Goal: Transaction & Acquisition: Purchase product/service

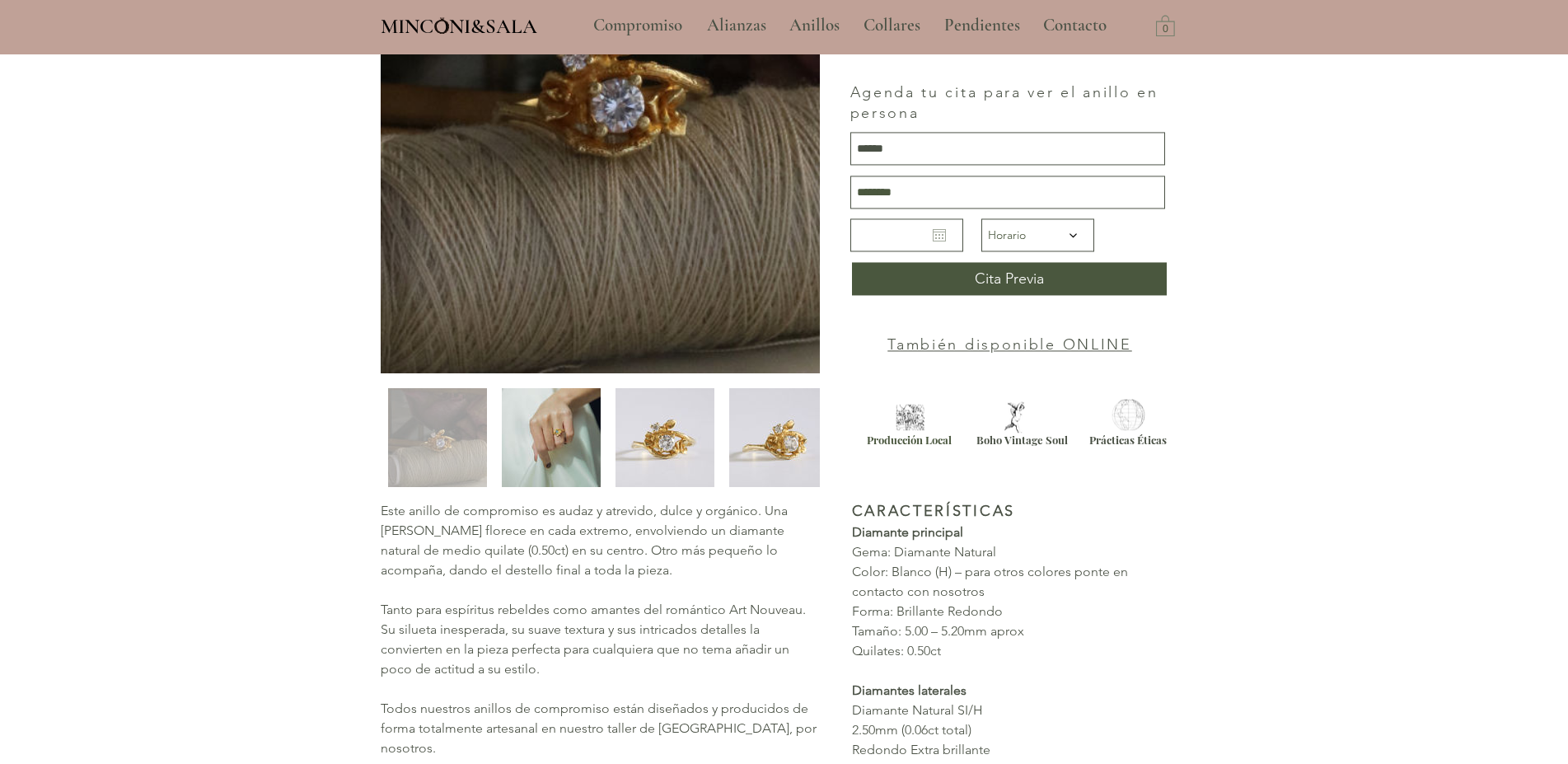
type input "**********"
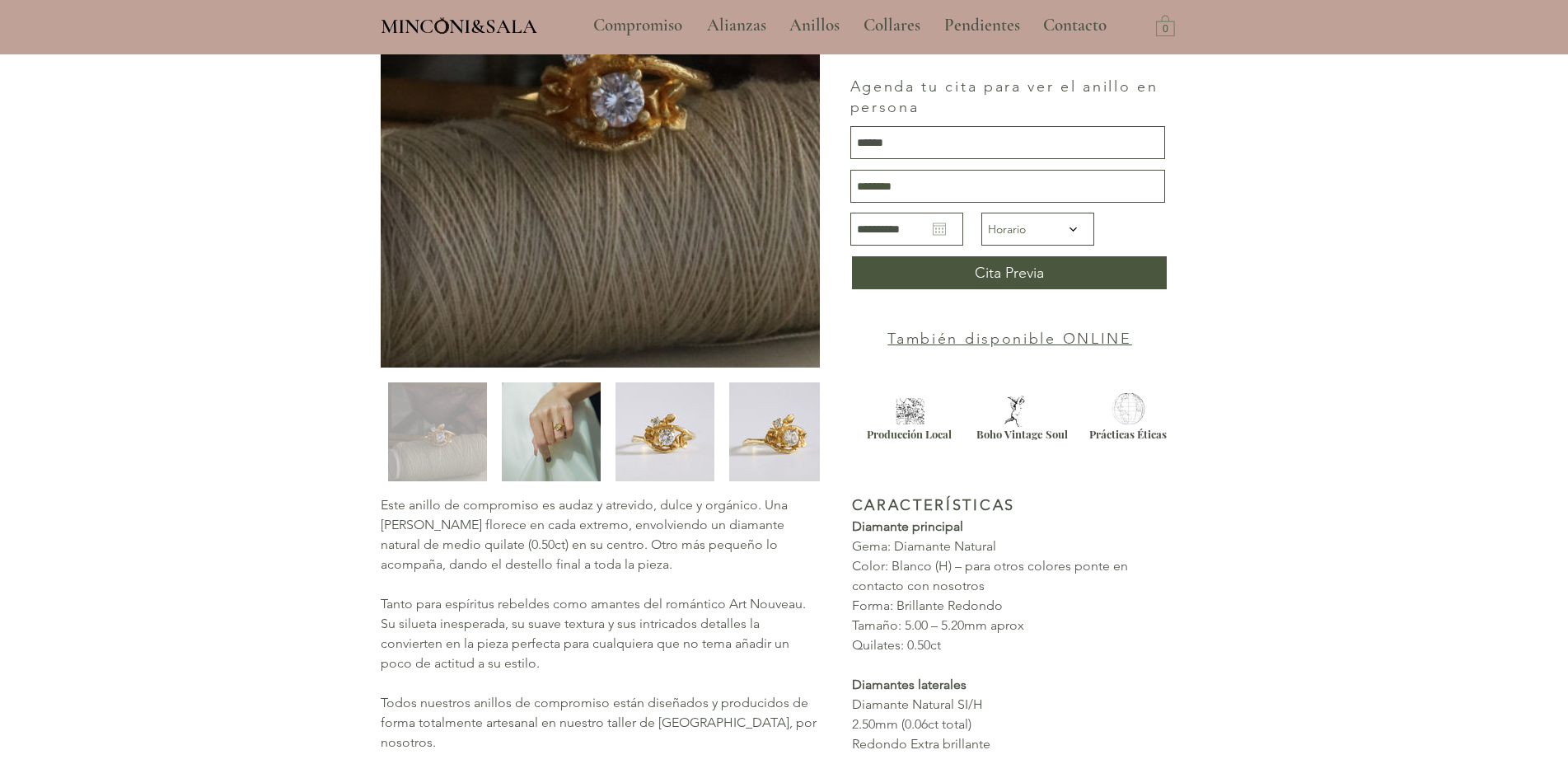
scroll to position [840, 0]
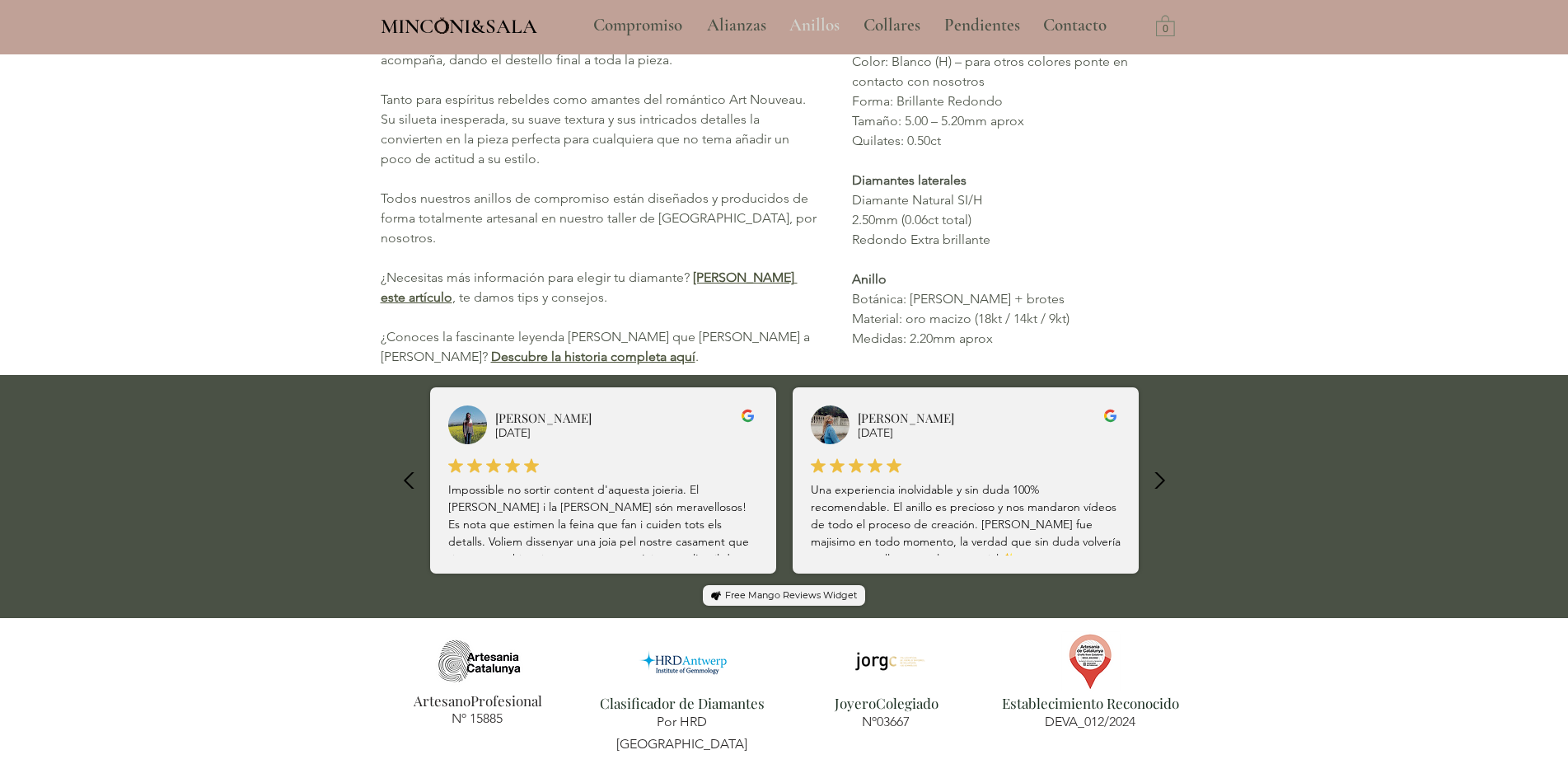
click at [809, 25] on p "Anillos" at bounding box center [815, 25] width 66 height 41
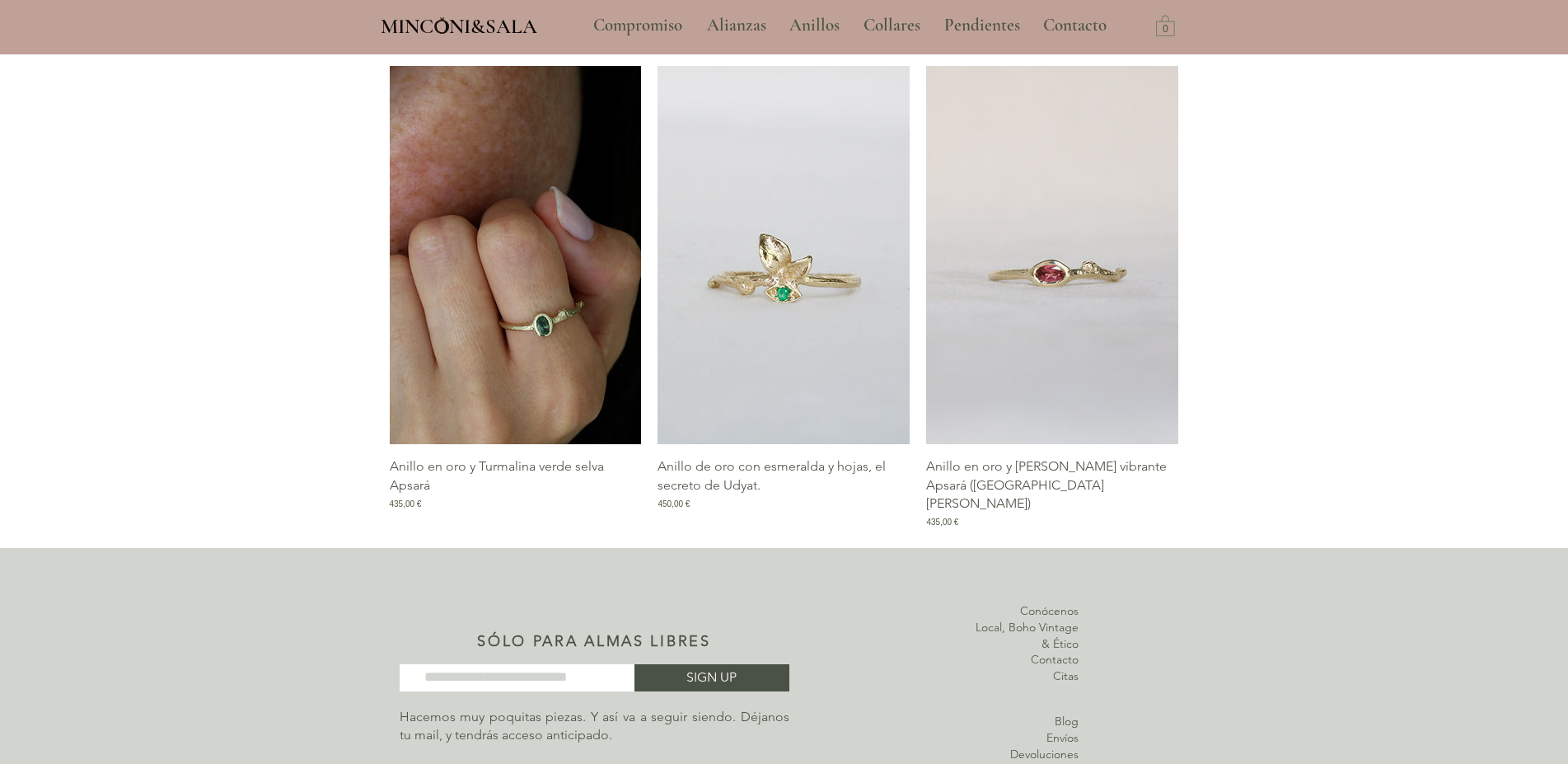
scroll to position [2097, 0]
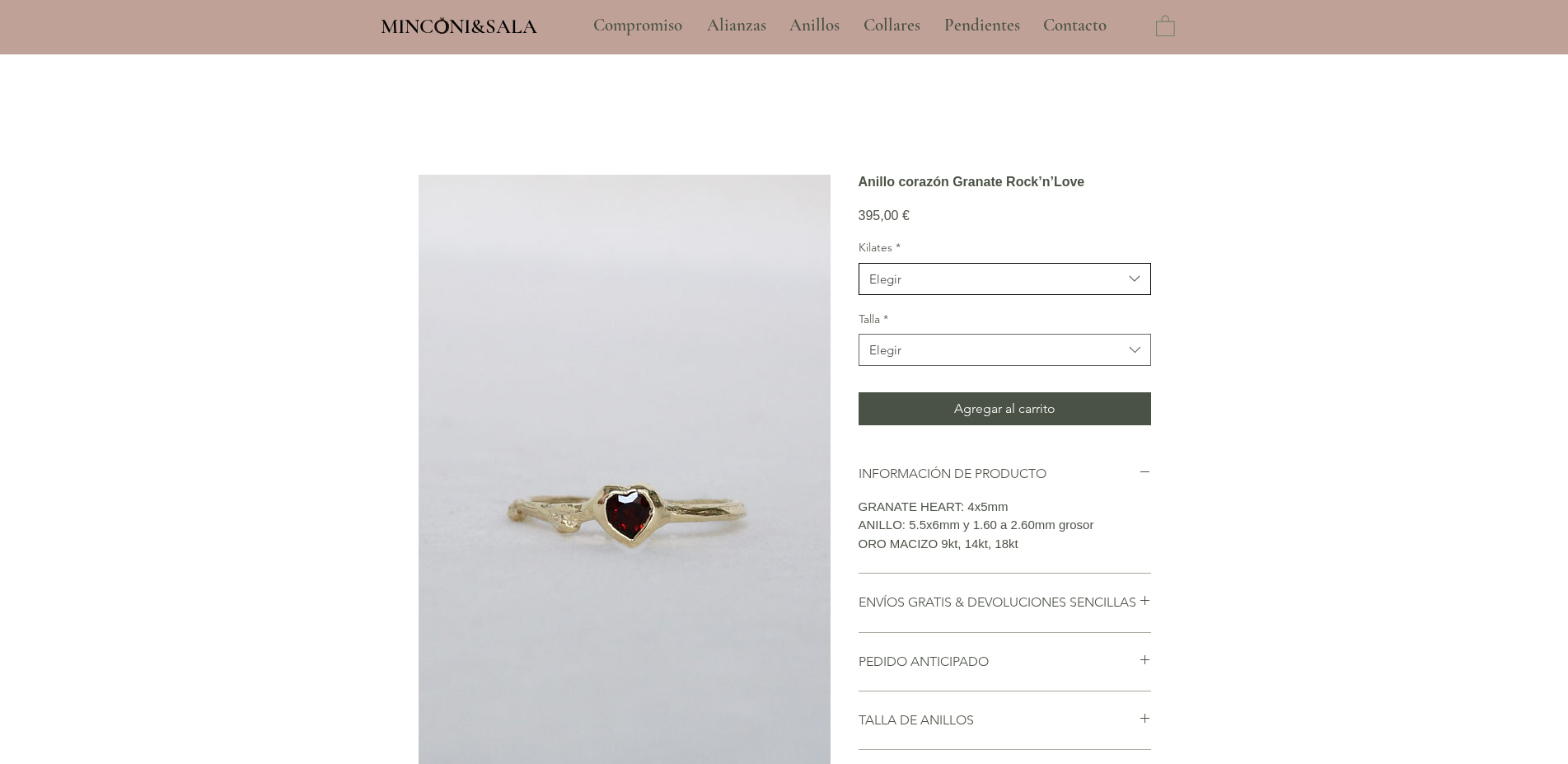
click at [934, 288] on span "Elegir" at bounding box center [996, 279] width 254 height 18
click at [1133, 289] on icon "Kilates" at bounding box center [1135, 279] width 19 height 19
click at [890, 390] on span "18kt" at bounding box center [1004, 382] width 271 height 18
click at [985, 359] on span "Elegir" at bounding box center [996, 350] width 254 height 18
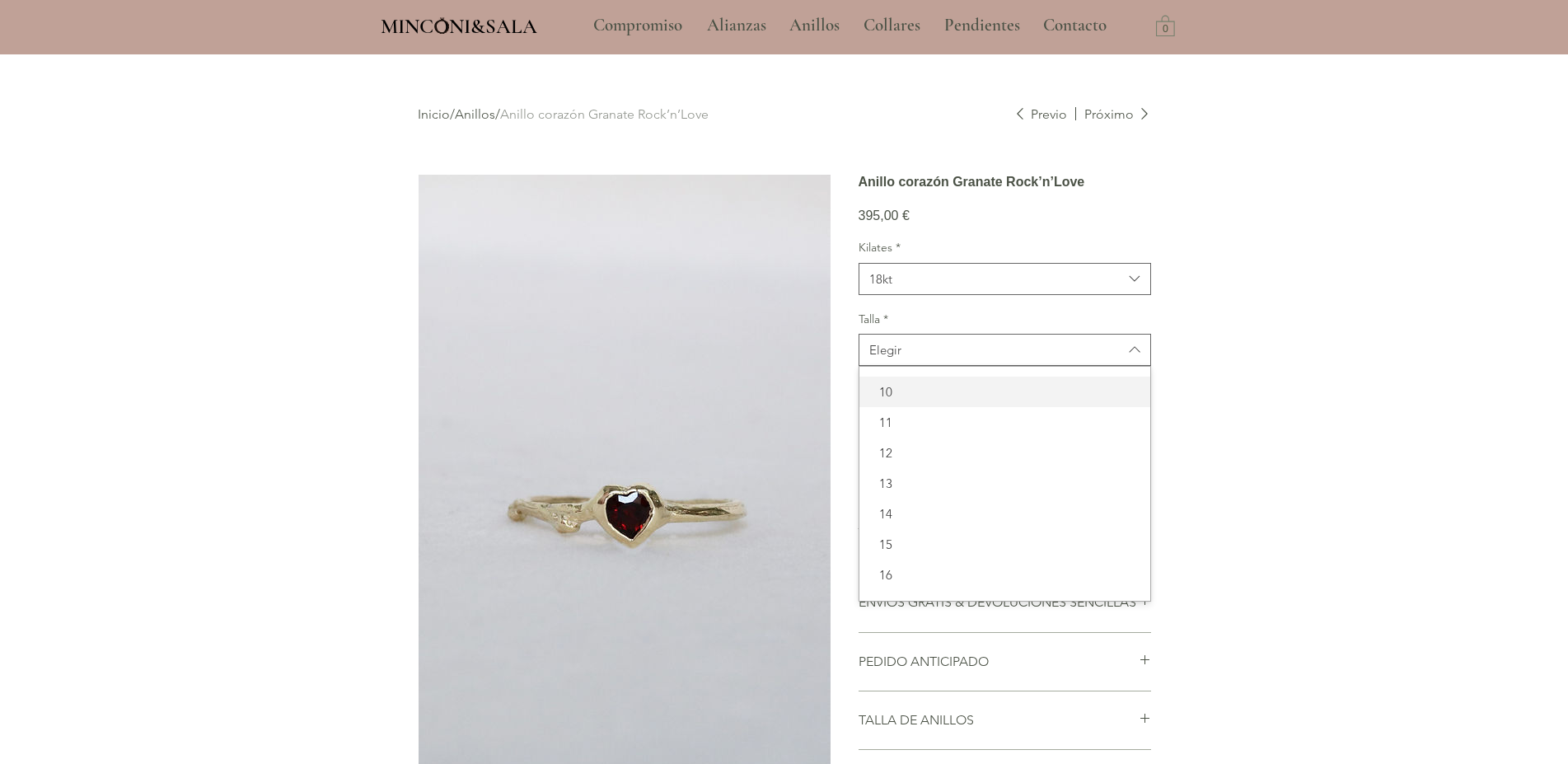
click at [959, 401] on span "10" at bounding box center [1004, 392] width 271 height 18
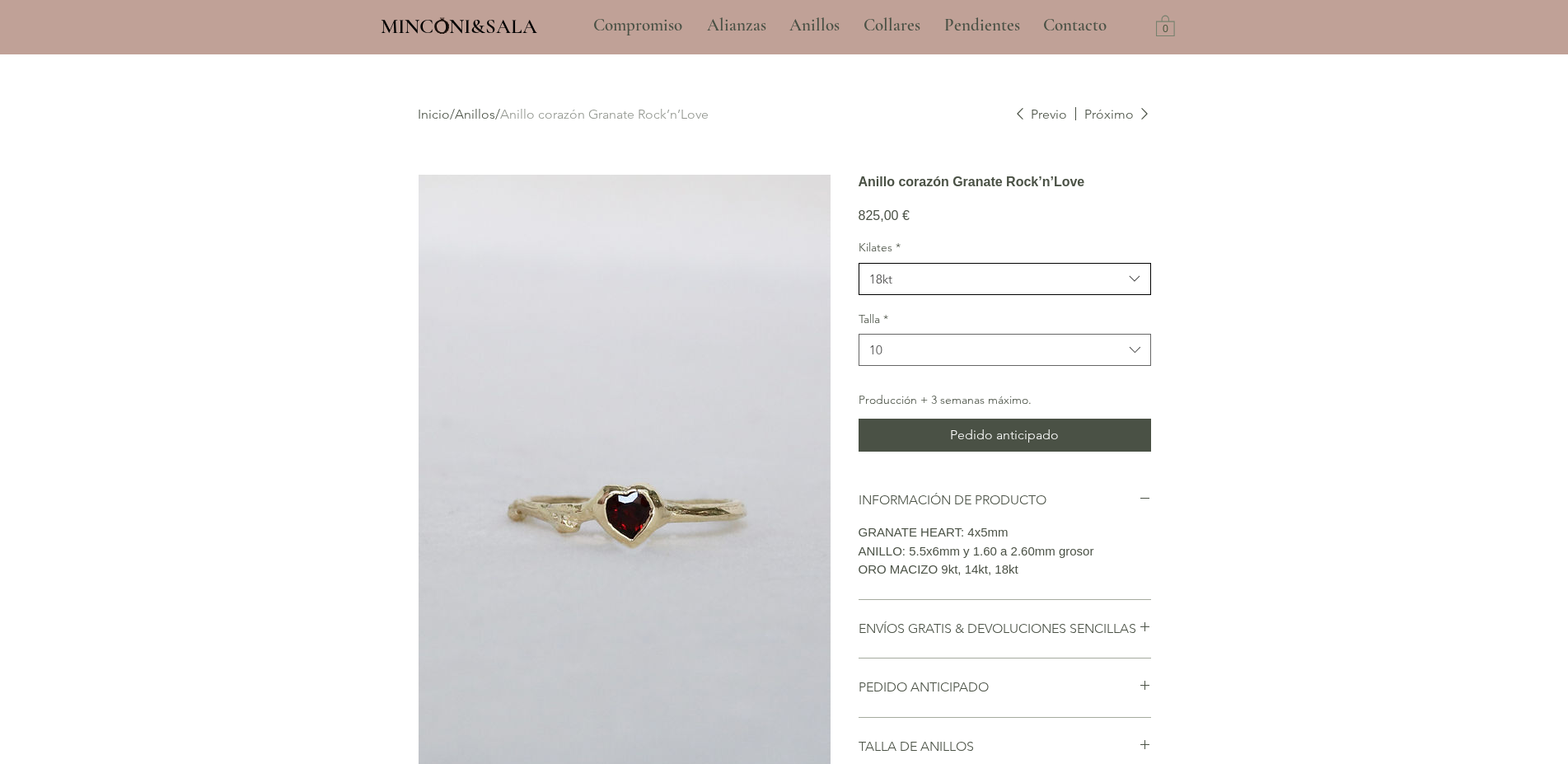
click at [996, 288] on span "18kt" at bounding box center [996, 279] width 254 height 18
click at [882, 330] on span "9kt" at bounding box center [1004, 321] width 271 height 18
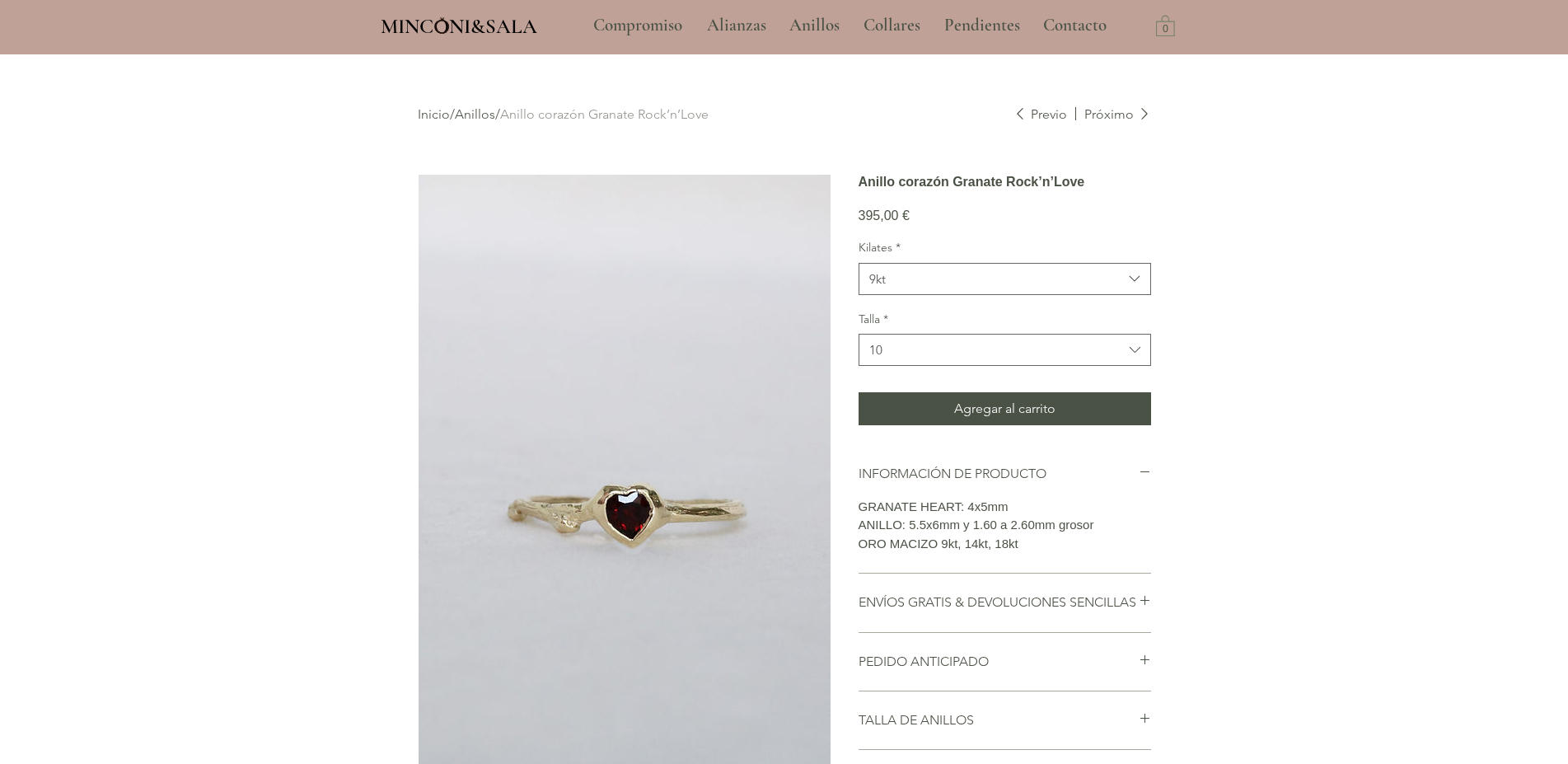
click at [1230, 353] on div "main content" at bounding box center [784, 545] width 1568 height 982
